Goal: Task Accomplishment & Management: Manage account settings

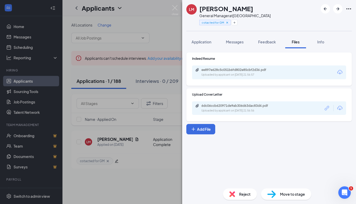
click at [135, 178] on div "LM [PERSON_NAME] General Manager at [GEOGRAPHIC_DATA] cotacted for GM Applicati…" at bounding box center [178, 102] width 356 height 204
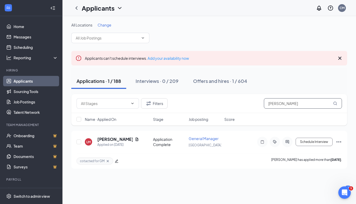
drag, startPoint x: 220, startPoint y: 105, endPoint x: 207, endPoint y: 104, distance: 13.1
click at [207, 104] on div "Filters [PERSON_NAME]" at bounding box center [210, 103] width 266 height 10
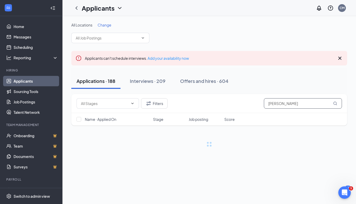
type input "[PERSON_NAME]"
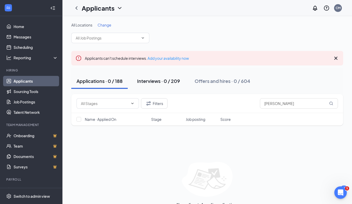
click at [170, 83] on div "Interviews · 0 / 209" at bounding box center [158, 81] width 43 height 7
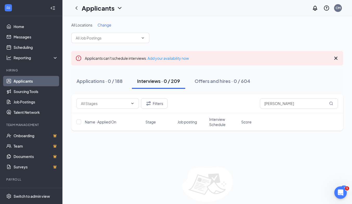
scroll to position [20, 0]
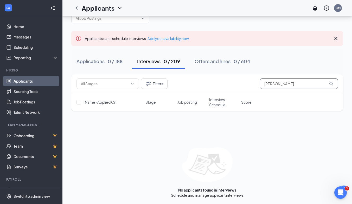
click at [287, 84] on input "[PERSON_NAME]" at bounding box center [299, 84] width 78 height 10
type input "c"
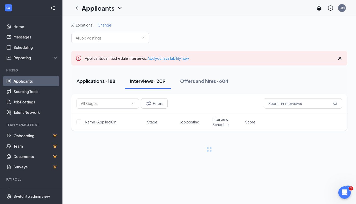
click at [102, 82] on div "Applications · 188" at bounding box center [96, 81] width 39 height 7
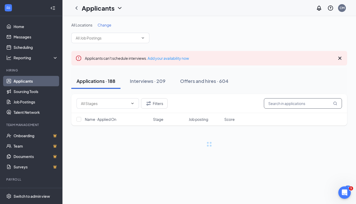
click at [287, 104] on input "text" at bounding box center [303, 103] width 78 height 10
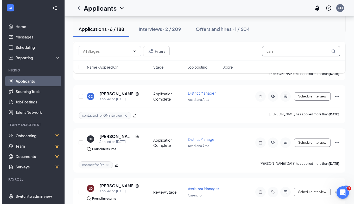
scroll to position [140, 0]
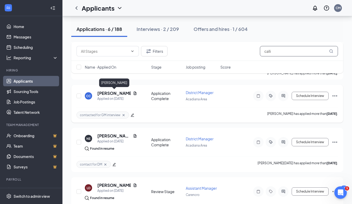
type input "calli"
click at [109, 94] on h5 "[PERSON_NAME]" at bounding box center [114, 94] width 34 height 6
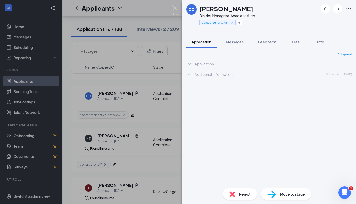
click at [239, 195] on span "Reject" at bounding box center [244, 195] width 11 height 6
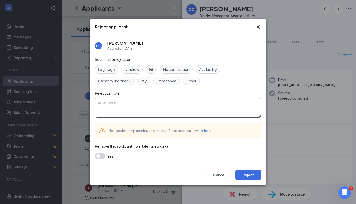
click at [124, 102] on textarea at bounding box center [178, 108] width 167 height 20
paste textarea "Thank you for taking the time to apply for the [Job Title] position at Tropical…"
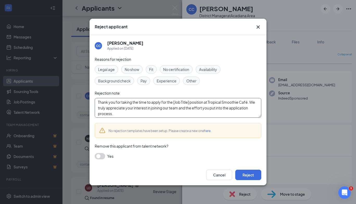
click at [190, 102] on textarea "Thank you for taking the time to apply for the [Job Title] position at Tropical…" at bounding box center [178, 108] width 167 height 20
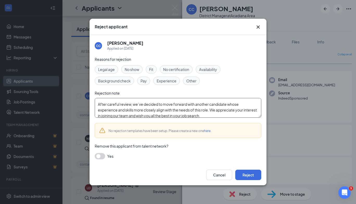
scroll to position [25, 0]
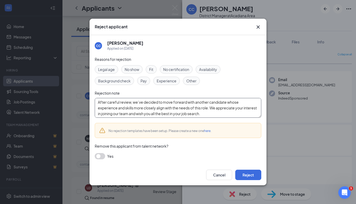
click at [136, 106] on textarea "Thank you for taking the time to apply for the position at [GEOGRAPHIC_DATA]. W…" at bounding box center [178, 108] width 167 height 20
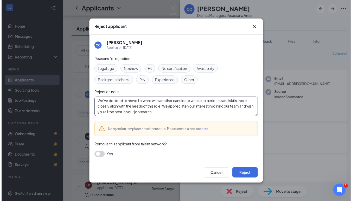
scroll to position [29, 0]
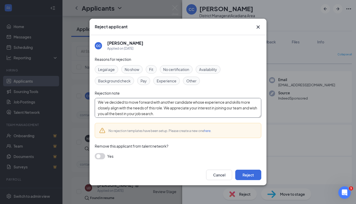
type textarea "Thank you for taking the time to apply for the position at [GEOGRAPHIC_DATA]. W…"
click at [99, 154] on button "button" at bounding box center [100, 156] width 10 height 6
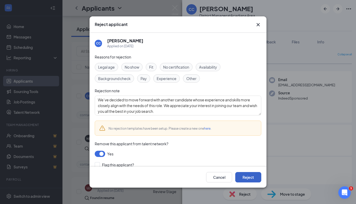
click at [249, 178] on button "Reject" at bounding box center [248, 177] width 26 height 10
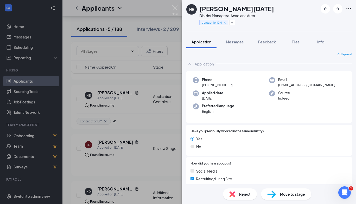
click at [147, 133] on div "NE [PERSON_NAME][DATE] District Manager at Acadiana Area contact for DM Applica…" at bounding box center [178, 102] width 356 height 204
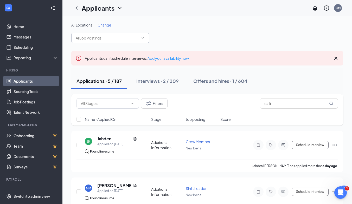
click at [133, 36] on input "text" at bounding box center [107, 38] width 63 height 6
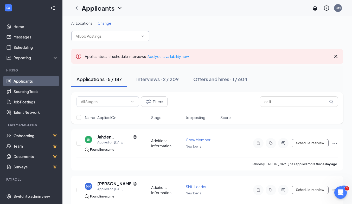
click at [136, 34] on input "text" at bounding box center [107, 36] width 63 height 6
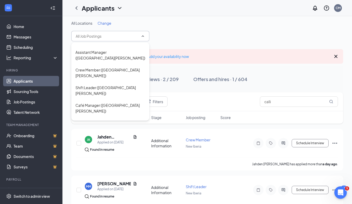
click at [138, 36] on input "text" at bounding box center [107, 36] width 63 height 6
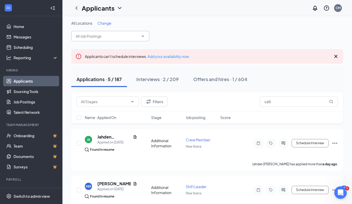
click at [148, 36] on span at bounding box center [110, 36] width 78 height 10
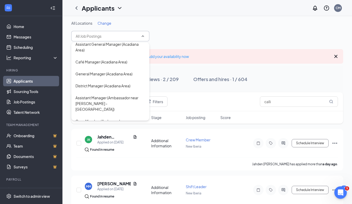
scroll to position [16, 0]
click at [131, 88] on div "District Manager (Acadiana Area)" at bounding box center [103, 86] width 55 height 6
type input "District Manager (Acadiana Area)"
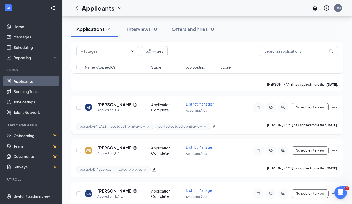
scroll to position [634, 0]
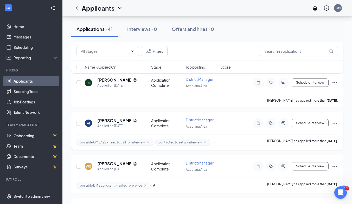
click at [335, 123] on icon "Ellipses" at bounding box center [335, 123] width 5 height 1
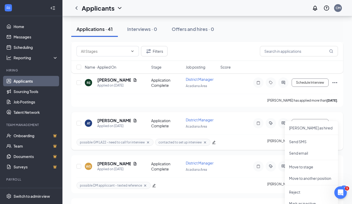
click at [242, 119] on div "AT [PERSON_NAME] Applied on [DATE] Application Complete District Manager Acadia…" at bounding box center [208, 125] width 262 height 17
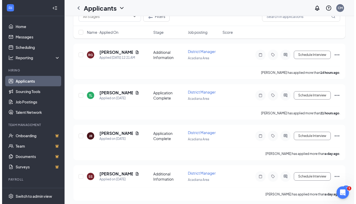
scroll to position [0, 0]
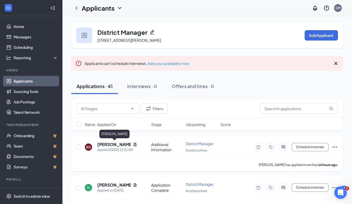
click at [113, 144] on h5 "[PERSON_NAME]" at bounding box center [114, 145] width 34 height 6
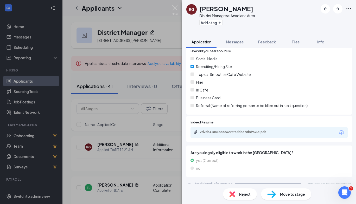
scroll to position [117, 0]
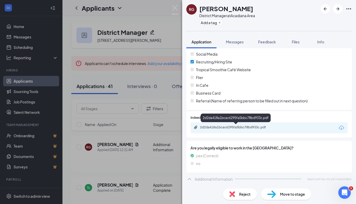
click at [236, 127] on div "2d2da418a1bcac6295fa5bbc78bd933c.pdf" at bounding box center [236, 128] width 73 height 4
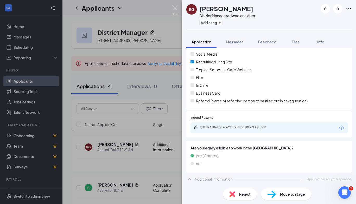
scroll to position [115, 0]
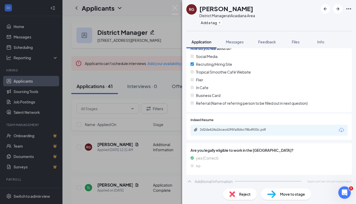
click at [240, 193] on span "Reject" at bounding box center [244, 195] width 11 height 6
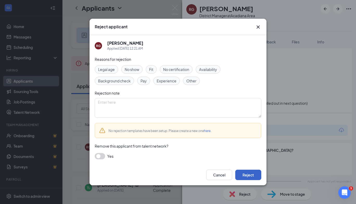
click at [253, 176] on button "Reject" at bounding box center [248, 175] width 26 height 10
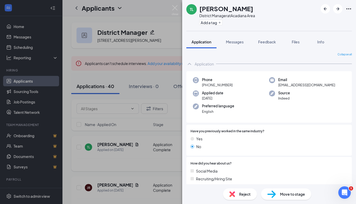
drag, startPoint x: 143, startPoint y: 169, endPoint x: 113, endPoint y: 167, distance: 30.3
click at [143, 169] on div "TL [PERSON_NAME] District Manager at [GEOGRAPHIC_DATA] Add a tag Application Me…" at bounding box center [178, 102] width 356 height 204
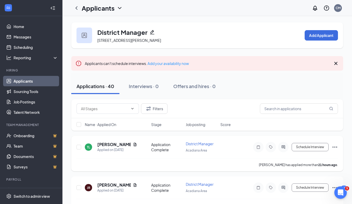
click at [110, 144] on h5 "[PERSON_NAME]" at bounding box center [114, 145] width 34 height 6
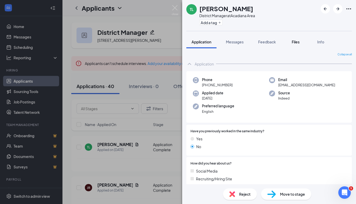
click at [295, 42] on span "Files" at bounding box center [296, 42] width 8 height 5
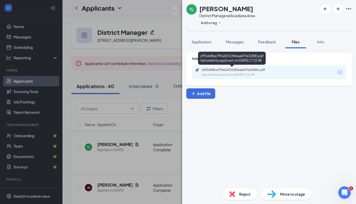
click at [249, 71] on div "c9f3d48be79fe26f219bbae07fe31800.pdf" at bounding box center [238, 70] width 73 height 4
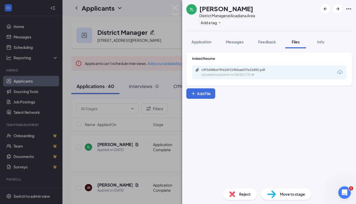
click at [237, 191] on div "Reject" at bounding box center [240, 194] width 34 height 11
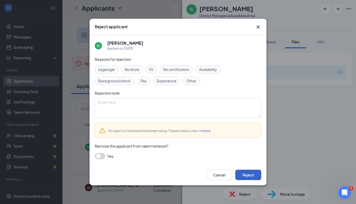
click at [247, 174] on button "Reject" at bounding box center [248, 175] width 26 height 10
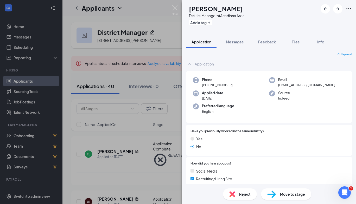
drag, startPoint x: 153, startPoint y: 169, endPoint x: 150, endPoint y: 166, distance: 3.5
click at [152, 168] on div "JR [PERSON_NAME] District Manager at [GEOGRAPHIC_DATA] Add a tag Application Me…" at bounding box center [178, 102] width 356 height 204
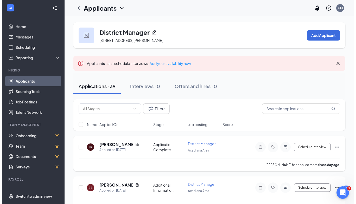
scroll to position [52, 0]
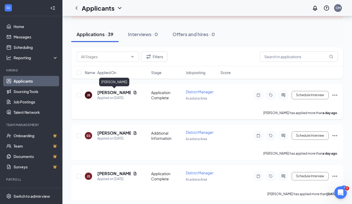
click at [114, 92] on h5 "[PERSON_NAME]" at bounding box center [114, 93] width 34 height 6
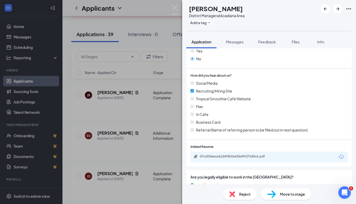
scroll to position [104, 0]
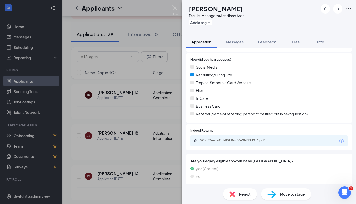
click at [228, 146] on div "07cd53eeca41d4f5b0a436e9fd73d0c6.pdf" at bounding box center [269, 141] width 157 height 11
click at [269, 140] on div "07cd53eeca41d4f5b0a436e9fd73d0c6.pdf" at bounding box center [236, 141] width 73 height 4
click at [250, 193] on span "Reject" at bounding box center [244, 195] width 11 height 6
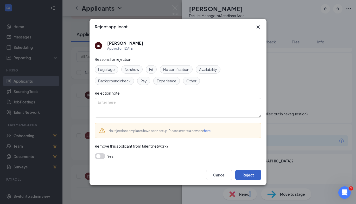
drag, startPoint x: 253, startPoint y: 175, endPoint x: 250, endPoint y: 173, distance: 2.8
click at [253, 175] on button "Reject" at bounding box center [248, 175] width 26 height 10
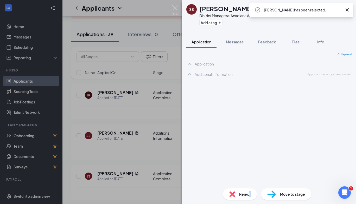
click at [146, 116] on div "SS [PERSON_NAME] District Manager at [GEOGRAPHIC_DATA] Add a tag Application Me…" at bounding box center [178, 102] width 356 height 204
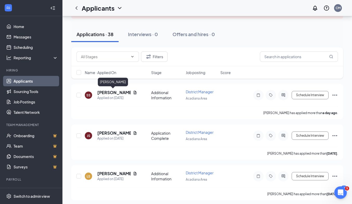
drag, startPoint x: 113, startPoint y: 91, endPoint x: 105, endPoint y: 79, distance: 14.0
click at [113, 91] on h5 "[PERSON_NAME]" at bounding box center [114, 93] width 34 height 6
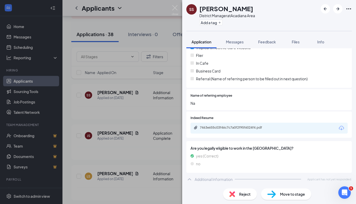
scroll to position [139, 0]
click at [247, 125] on div "7463e655c03f46c7c7a0f2f95f6024f4.pdf" at bounding box center [269, 128] width 157 height 11
drag, startPoint x: 238, startPoint y: 131, endPoint x: 238, endPoint y: 128, distance: 2.9
click at [238, 131] on div "7463e655c03f46c7c7a0f2f95f6024f4.pdf" at bounding box center [269, 128] width 157 height 11
click at [238, 127] on div "7463e655c03f46c7c7a0f2f95f6024f4.pdf" at bounding box center [236, 128] width 73 height 4
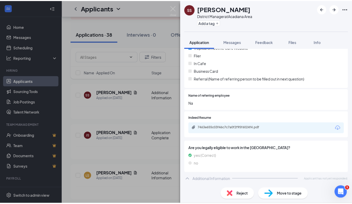
scroll to position [137, 0]
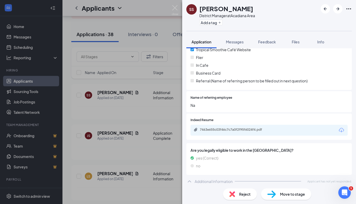
click at [123, 150] on div "SS [PERSON_NAME] District Manager at [GEOGRAPHIC_DATA] Add a tag Application Me…" at bounding box center [178, 102] width 356 height 204
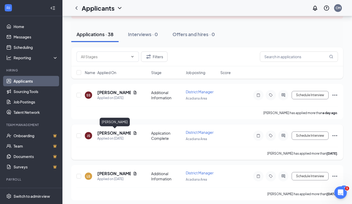
click at [111, 131] on h5 "[PERSON_NAME]" at bounding box center [114, 134] width 34 height 6
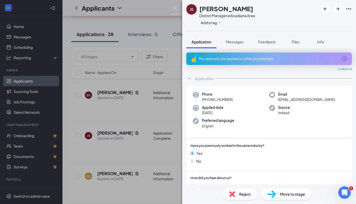
click at [236, 59] on div "This applicant also applied to 1 other job posting(s)" at bounding box center [269, 59] width 140 height 4
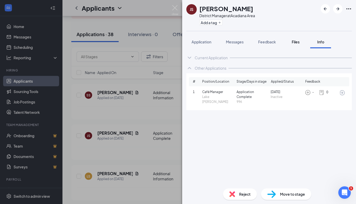
click at [301, 43] on div "Files" at bounding box center [296, 41] width 10 height 5
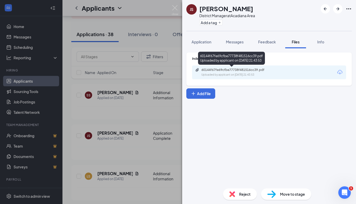
click at [241, 71] on div "60144f67fe69cfbe77738f481516cc39.pdf" at bounding box center [238, 70] width 73 height 4
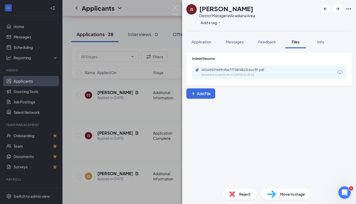
click at [231, 196] on img at bounding box center [232, 195] width 6 height 6
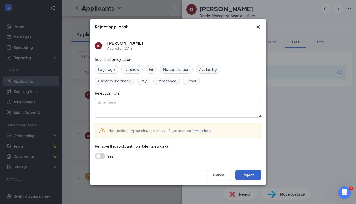
click at [244, 176] on button "Reject" at bounding box center [248, 175] width 26 height 10
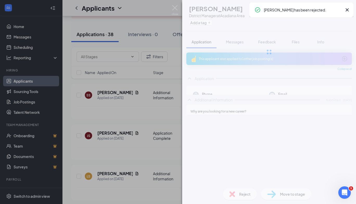
click at [128, 164] on div "[PERSON_NAME] District Manager at [GEOGRAPHIC_DATA] Add a tag Application Messa…" at bounding box center [178, 102] width 356 height 204
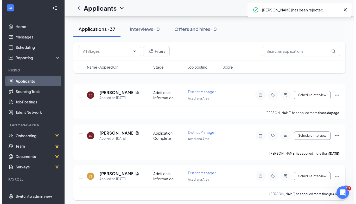
scroll to position [104, 0]
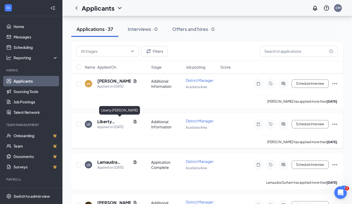
click at [111, 120] on h5 "Liberty [PERSON_NAME]" at bounding box center [114, 122] width 34 height 6
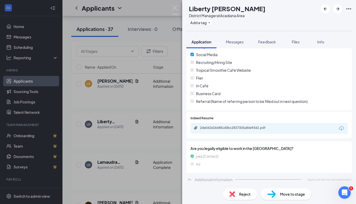
scroll to position [132, 0]
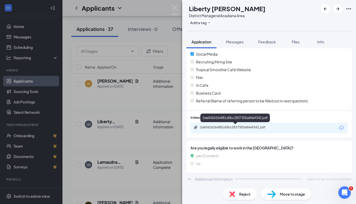
click at [232, 126] on div "2de0426266881d0bc2837305a84e9342.pdf" at bounding box center [236, 128] width 73 height 4
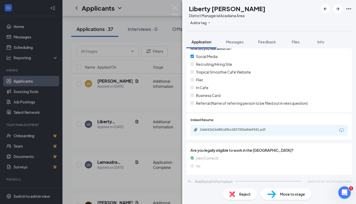
click at [245, 193] on span "Reject" at bounding box center [244, 195] width 11 height 6
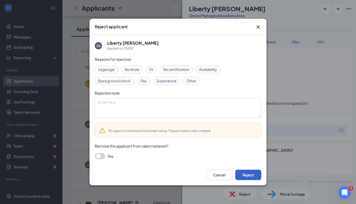
click at [249, 177] on button "Reject" at bounding box center [248, 175] width 26 height 10
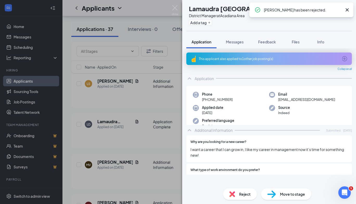
click at [129, 109] on div "LD Lamaudra Durham District Manager at [GEOGRAPHIC_DATA] Add a tag Application …" at bounding box center [178, 102] width 356 height 204
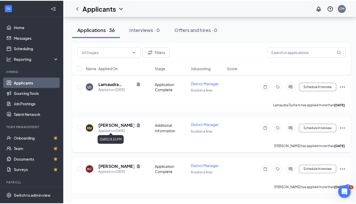
scroll to position [130, 0]
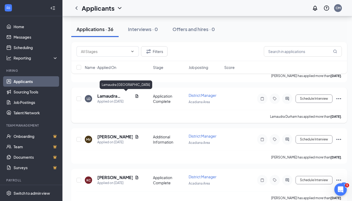
click at [110, 95] on h5 "Lamaudra [GEOGRAPHIC_DATA]" at bounding box center [114, 96] width 35 height 6
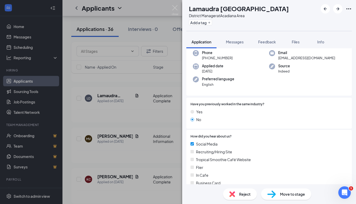
scroll to position [104, 0]
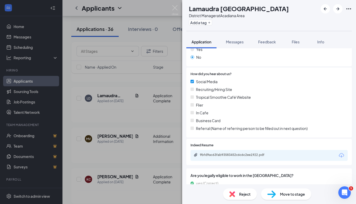
click at [218, 154] on div "9bfd9ac63fab93583452c6c6c2ee1922.pdf" at bounding box center [236, 155] width 73 height 4
click at [151, 80] on div "LD Lamaudra Durham District Manager at [GEOGRAPHIC_DATA] Add a tag Application …" at bounding box center [178, 102] width 356 height 204
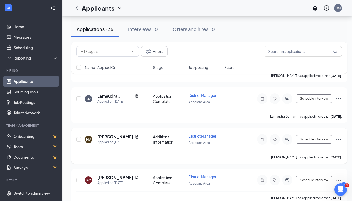
click at [117, 134] on h5 "[PERSON_NAME]" at bounding box center [114, 137] width 35 height 6
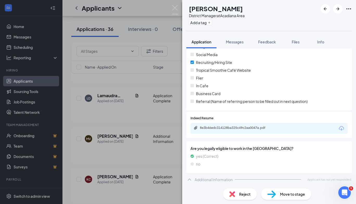
scroll to position [117, 0]
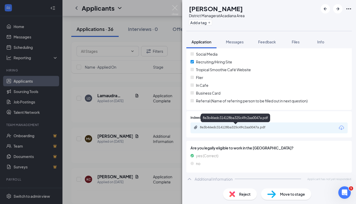
click at [227, 130] on div "8e3b46edc314128ba325c49c2aa0047a.pdf" at bounding box center [236, 128] width 84 height 5
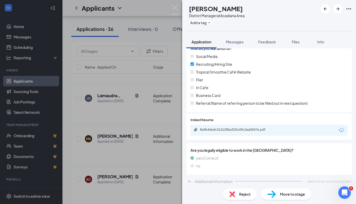
drag, startPoint x: 129, startPoint y: 112, endPoint x: 132, endPoint y: 109, distance: 4.2
click at [129, 112] on div "MV [PERSON_NAME] District Manager at [GEOGRAPHIC_DATA] Add a tag Application Me…" at bounding box center [178, 102] width 356 height 204
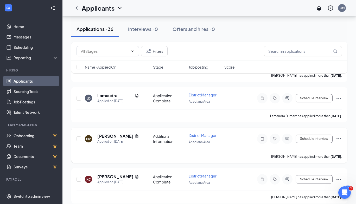
scroll to position [260, 0]
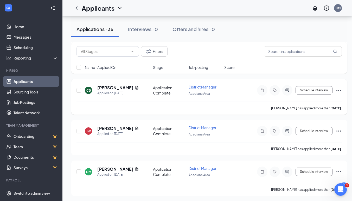
click at [112, 87] on h5 "[PERSON_NAME]" at bounding box center [114, 88] width 35 height 6
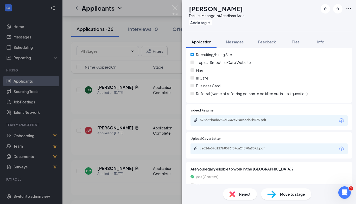
scroll to position [156, 0]
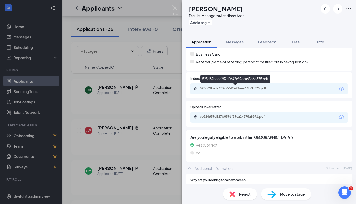
click at [219, 90] on div "525d82badc252d0642e92aea63b6b575.pdf" at bounding box center [236, 88] width 73 height 4
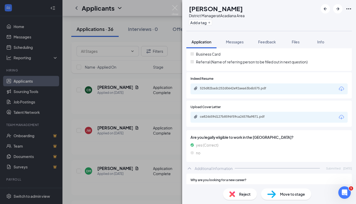
click at [244, 194] on span "Reject" at bounding box center [244, 195] width 11 height 6
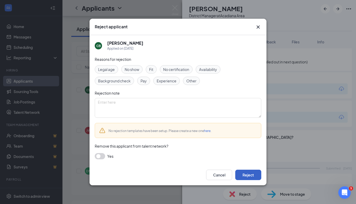
click at [242, 173] on button "Reject" at bounding box center [248, 175] width 26 height 10
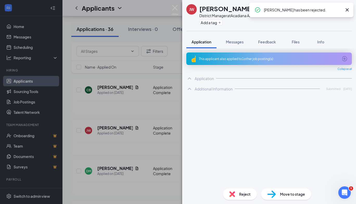
click at [142, 147] on div "[PERSON_NAME] District Manager at [GEOGRAPHIC_DATA] Add a tag Application Messa…" at bounding box center [178, 102] width 356 height 204
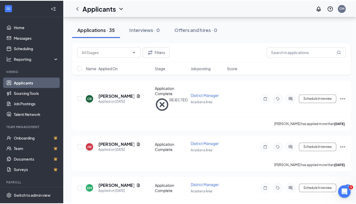
scroll to position [313, 0]
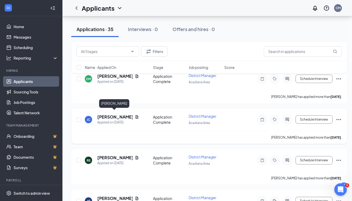
click at [110, 114] on h5 "[PERSON_NAME]" at bounding box center [114, 117] width 35 height 6
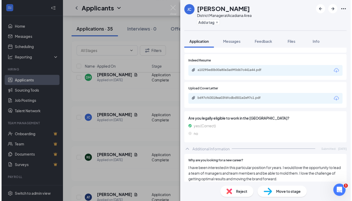
scroll to position [182, 0]
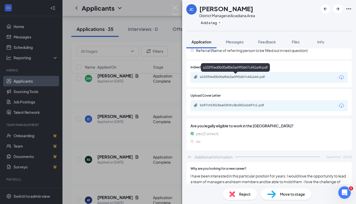
click at [237, 78] on div "a10295ed0b00a80e3a69f0d67c441a44.pdf" at bounding box center [236, 77] width 73 height 4
click at [132, 129] on div "[PERSON_NAME] District Manager at [GEOGRAPHIC_DATA] Add a tag Application Messa…" at bounding box center [178, 102] width 356 height 204
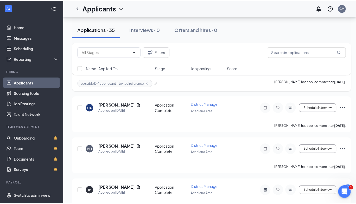
scroll to position [495, 0]
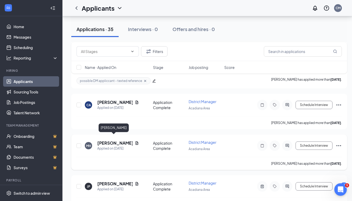
click at [107, 140] on h5 "[PERSON_NAME]" at bounding box center [114, 143] width 35 height 6
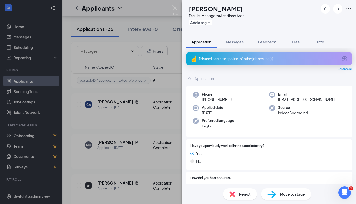
click at [255, 56] on div "This applicant also applied to 1 other job posting(s)" at bounding box center [270, 59] width 166 height 13
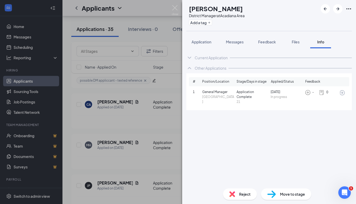
drag, startPoint x: 294, startPoint y: 41, endPoint x: 254, endPoint y: 49, distance: 40.8
click at [294, 41] on span "Files" at bounding box center [296, 42] width 8 height 5
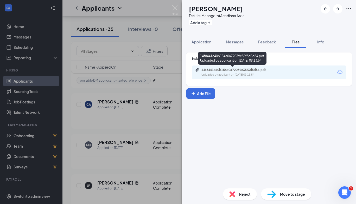
click at [242, 68] on div "14f8441c40b154a0a72039e35f3d5d84.pdf" at bounding box center [238, 70] width 73 height 4
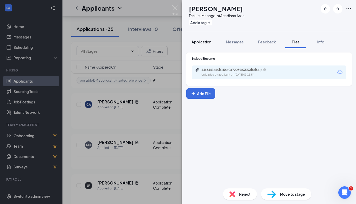
click at [201, 38] on button "Application" at bounding box center [202, 41] width 30 height 13
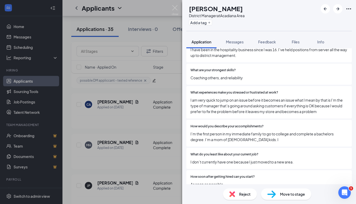
scroll to position [339, 0]
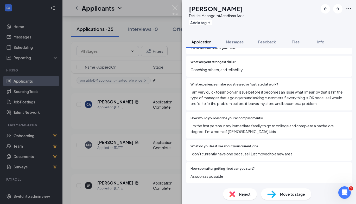
click at [246, 192] on span "Reject" at bounding box center [244, 195] width 11 height 6
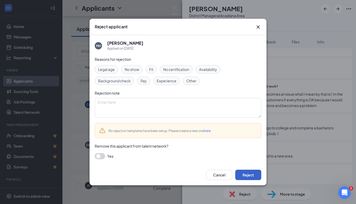
click at [250, 174] on button "Reject" at bounding box center [248, 175] width 26 height 10
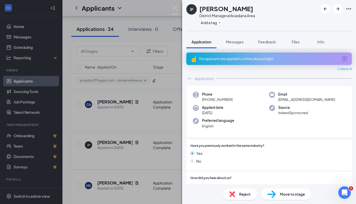
drag, startPoint x: 147, startPoint y: 158, endPoint x: 154, endPoint y: 143, distance: 16.3
click at [147, 158] on div "JP [PERSON_NAME] District Manager at [GEOGRAPHIC_DATA] Add a tag Application Me…" at bounding box center [178, 102] width 356 height 204
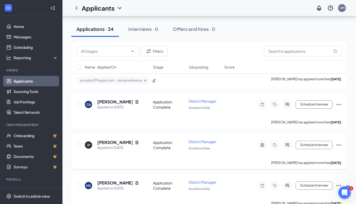
scroll to position [547, 0]
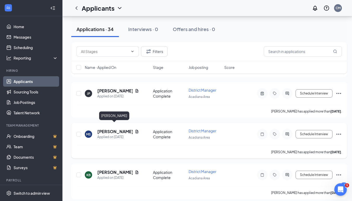
click at [109, 128] on h5 "[PERSON_NAME]" at bounding box center [114, 131] width 35 height 6
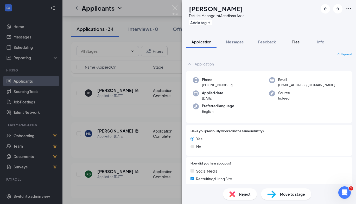
click at [294, 41] on span "Files" at bounding box center [296, 42] width 8 height 5
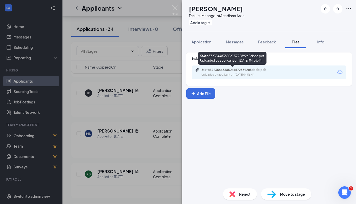
click at [259, 71] on div "5f4fb372354483850c15725892c5cbdc.pdf" at bounding box center [238, 70] width 73 height 4
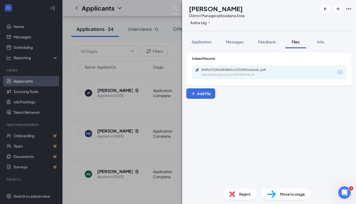
click at [151, 109] on div "MS [PERSON_NAME] District Manager at [GEOGRAPHIC_DATA] Add a tag Application Me…" at bounding box center [178, 102] width 356 height 204
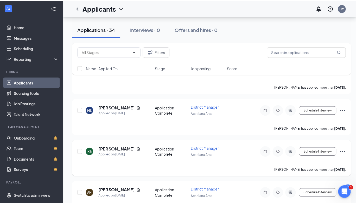
scroll to position [625, 0]
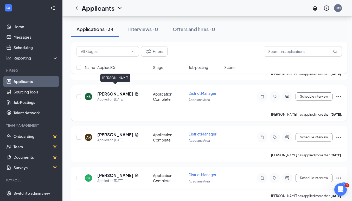
click at [120, 91] on h5 "[PERSON_NAME]" at bounding box center [114, 94] width 35 height 6
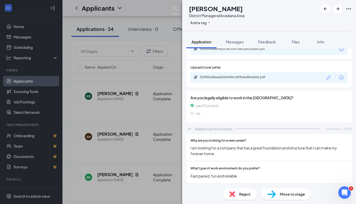
scroll to position [182, 0]
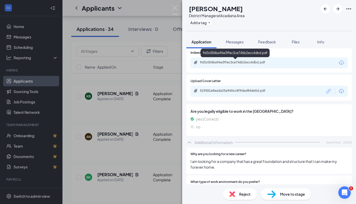
click at [254, 64] on div "9d3c004ba96e3ffec3ce746b2ecc4dbd.pdf" at bounding box center [236, 62] width 73 height 4
